Goal: Navigation & Orientation: Find specific page/section

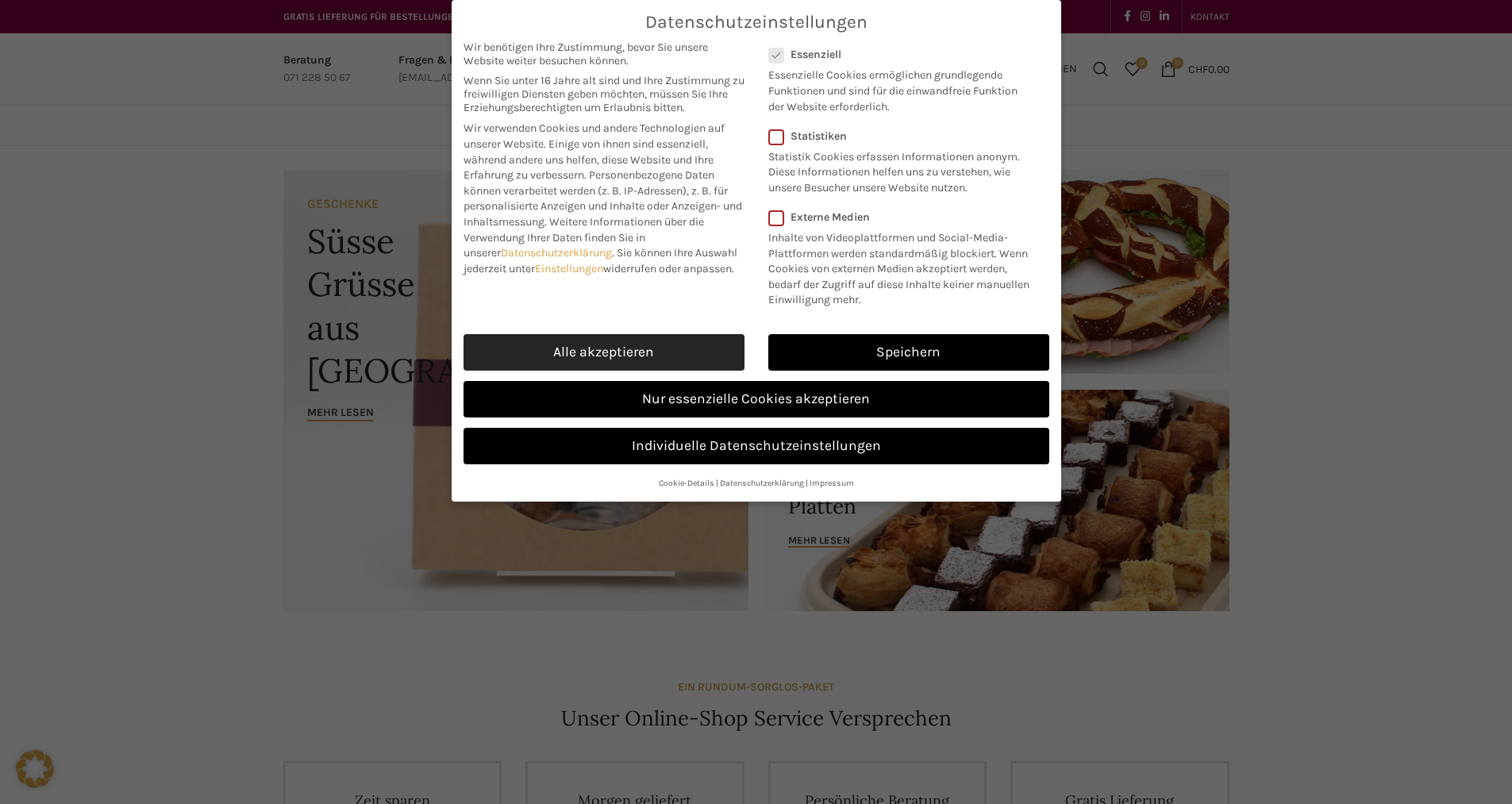
click at [639, 343] on link "Alle akzeptieren" at bounding box center [604, 352] width 281 height 37
checkbox input "true"
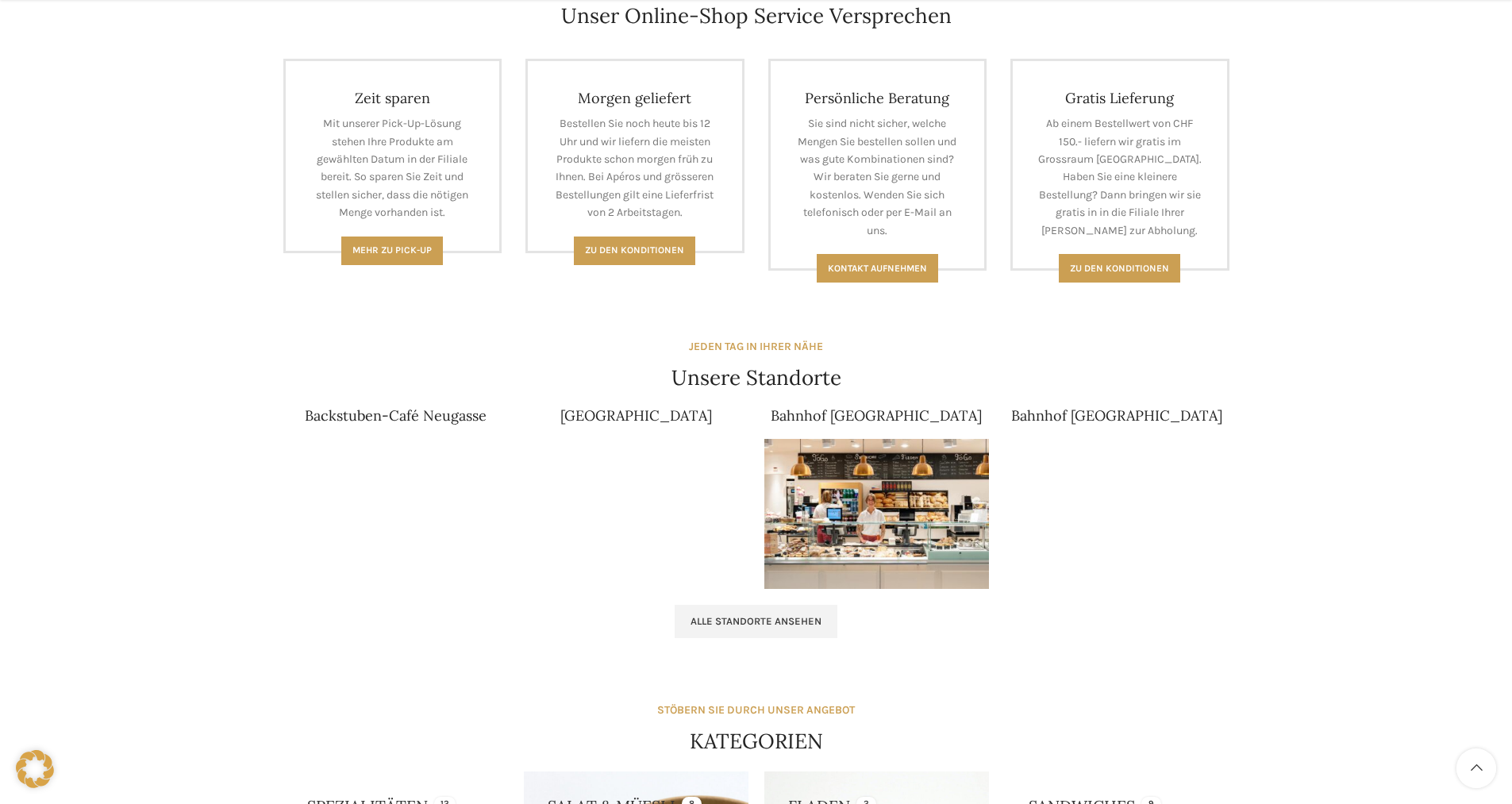
scroll to position [714, 0]
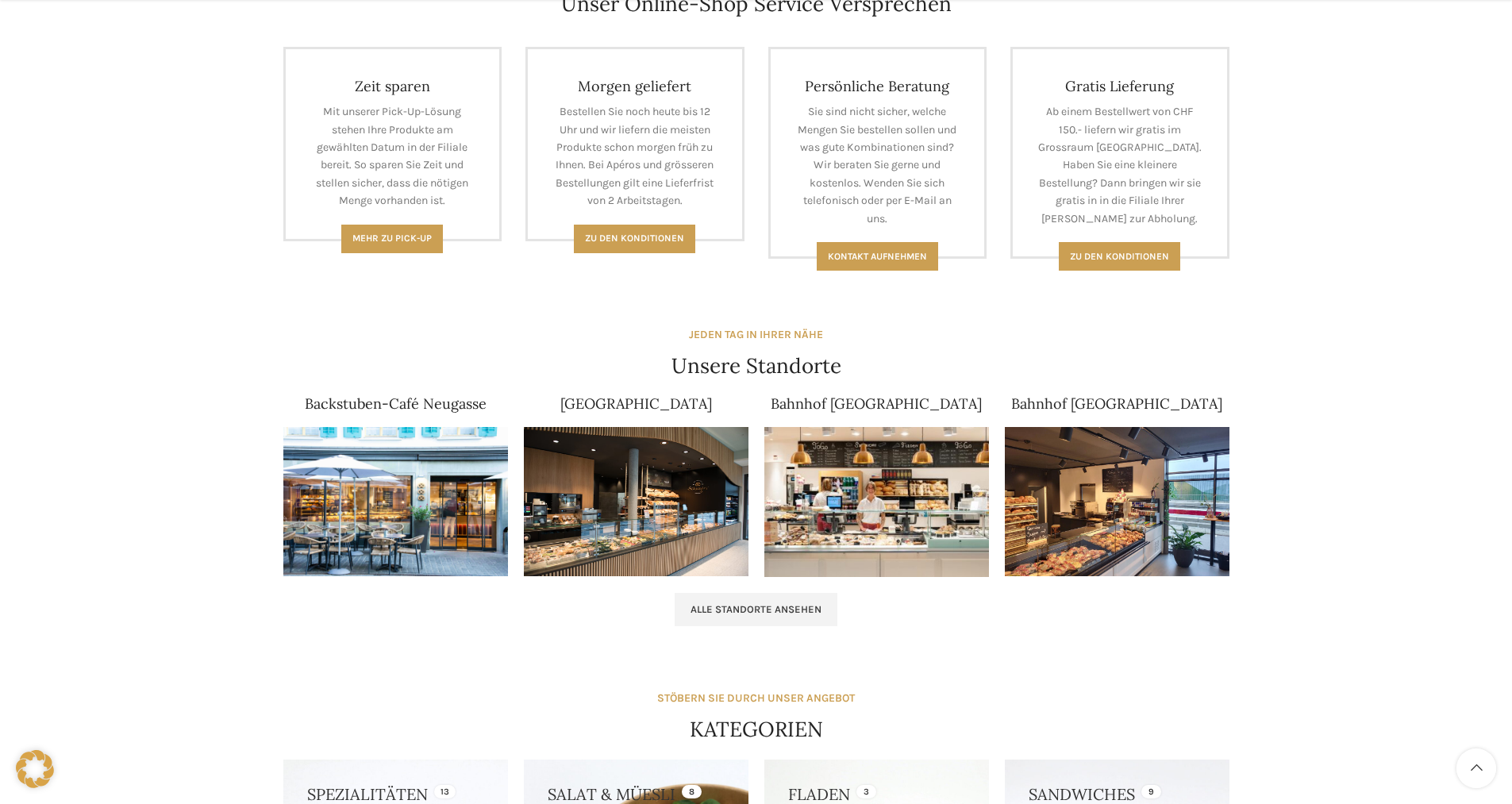
click at [899, 516] on img at bounding box center [877, 502] width 225 height 150
